Goal: Task Accomplishment & Management: Use online tool/utility

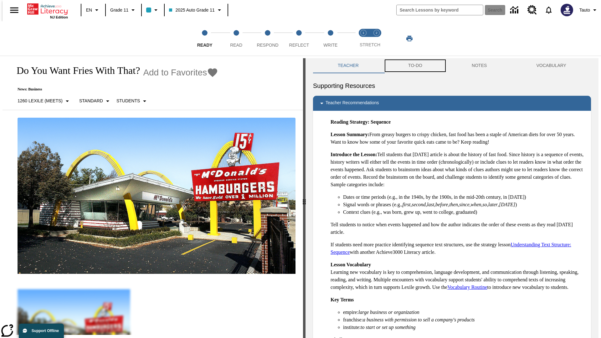
click at [415, 66] on button "TO-DO" at bounding box center [415, 65] width 64 height 15
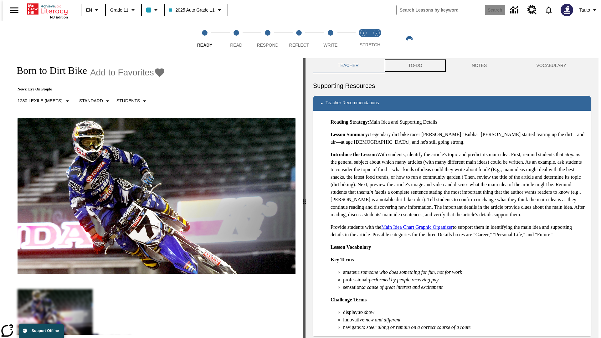
click at [415, 66] on button "TO-DO" at bounding box center [415, 65] width 64 height 15
